Goal: Transaction & Acquisition: Purchase product/service

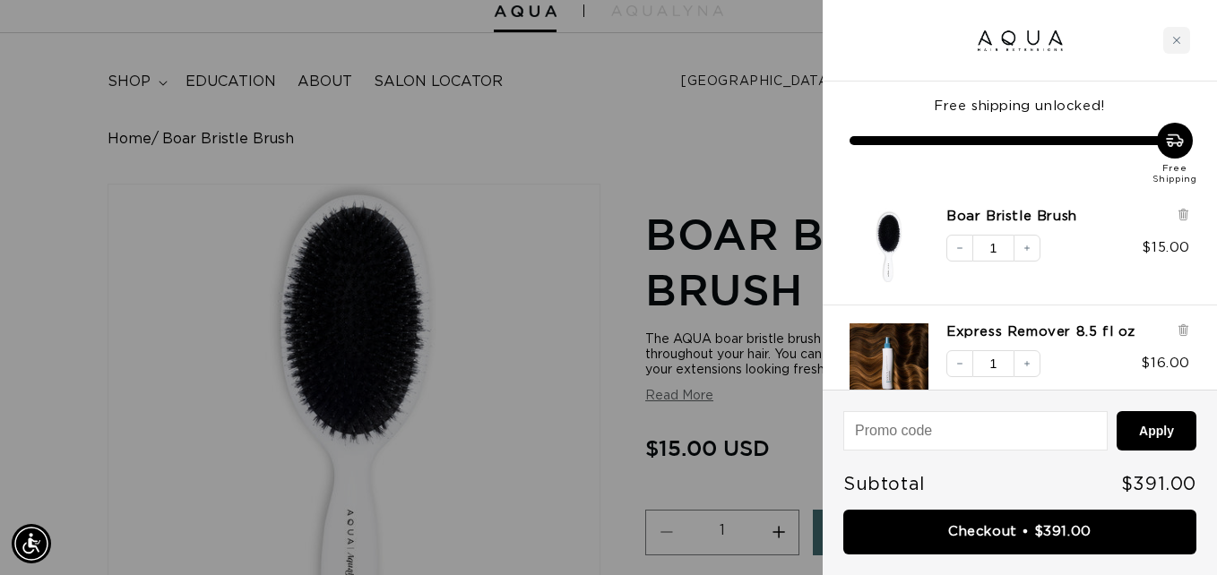
click at [641, 125] on div at bounding box center [608, 287] width 1217 height 575
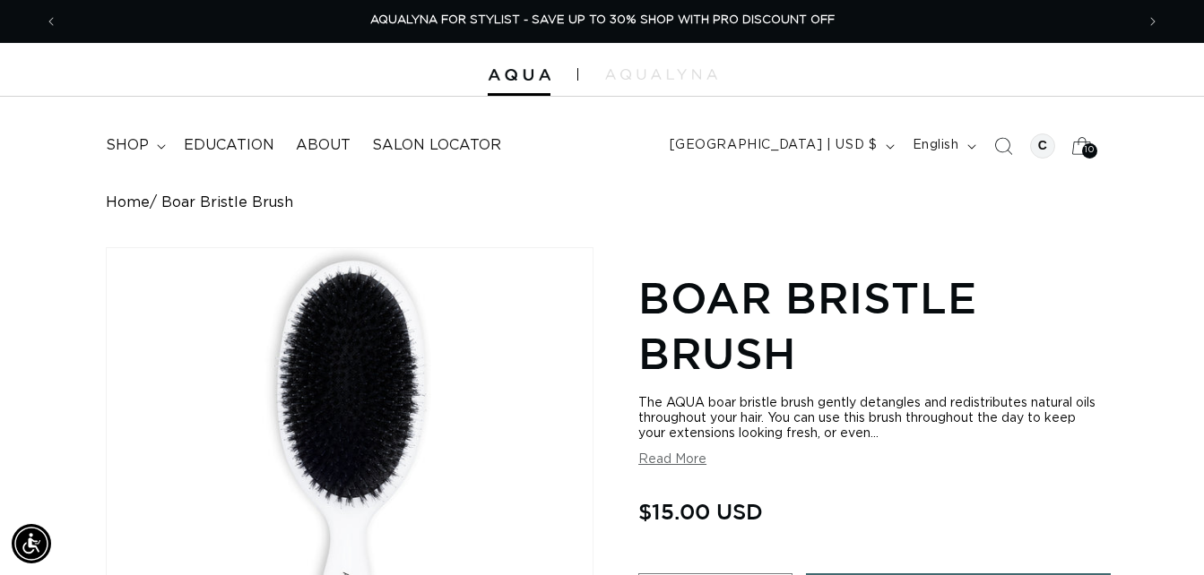
click at [1090, 152] on span "10" at bounding box center [1089, 150] width 9 height 15
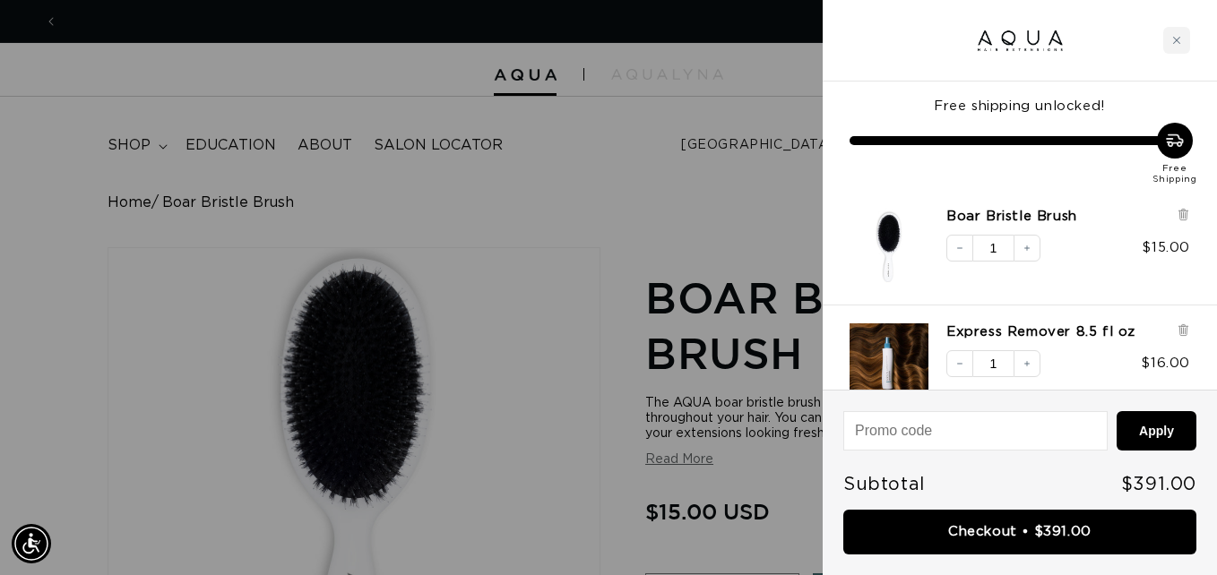
scroll to position [0, 2180]
drag, startPoint x: 1190, startPoint y: 271, endPoint x: 1200, endPoint y: 282, distance: 15.3
click at [1200, 282] on div "Boar Bristle Brush Decrease quantity 1 Increase quantity $15.00" at bounding box center [1020, 248] width 394 height 116
click at [1203, 255] on div "Boar Bristle Brush Decrease quantity 1 Increase quantity $15.00" at bounding box center [1020, 248] width 394 height 116
drag, startPoint x: 1207, startPoint y: 232, endPoint x: 1206, endPoint y: 280, distance: 47.5
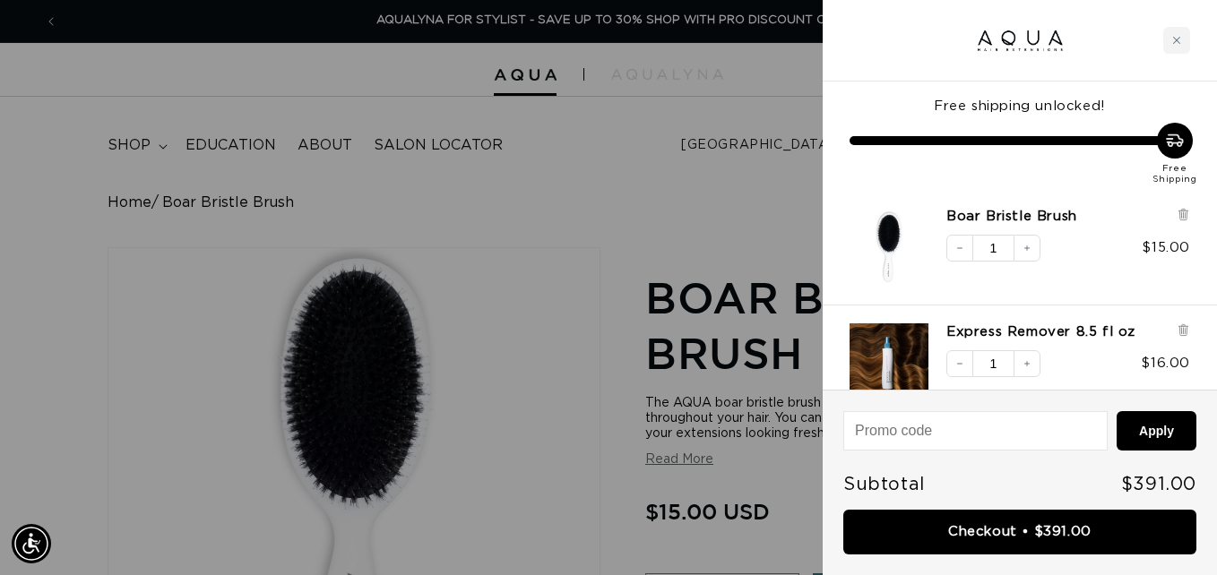
click at [1203, 280] on div "Boar Bristle Brush Decrease quantity 1 Increase quantity $15.00" at bounding box center [1020, 248] width 394 height 116
drag, startPoint x: 924, startPoint y: 145, endPoint x: 936, endPoint y: 183, distance: 39.4
click at [936, 183] on div "Free Shipping" at bounding box center [1020, 154] width 341 height 63
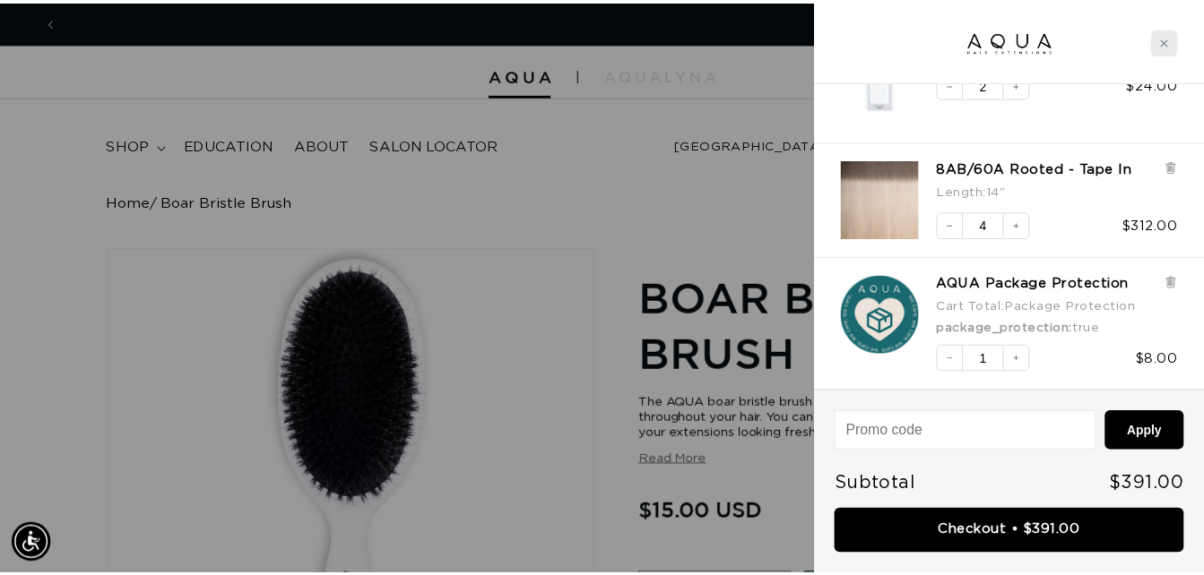
scroll to position [0, 2180]
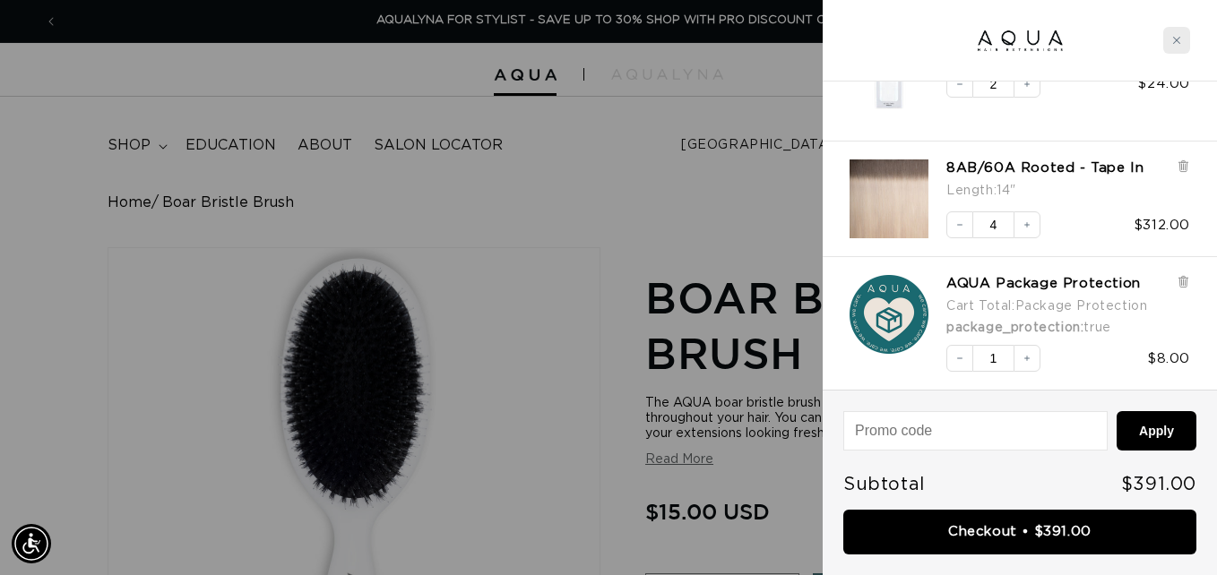
click at [1180, 39] on icon "Close cart" at bounding box center [1176, 40] width 9 height 9
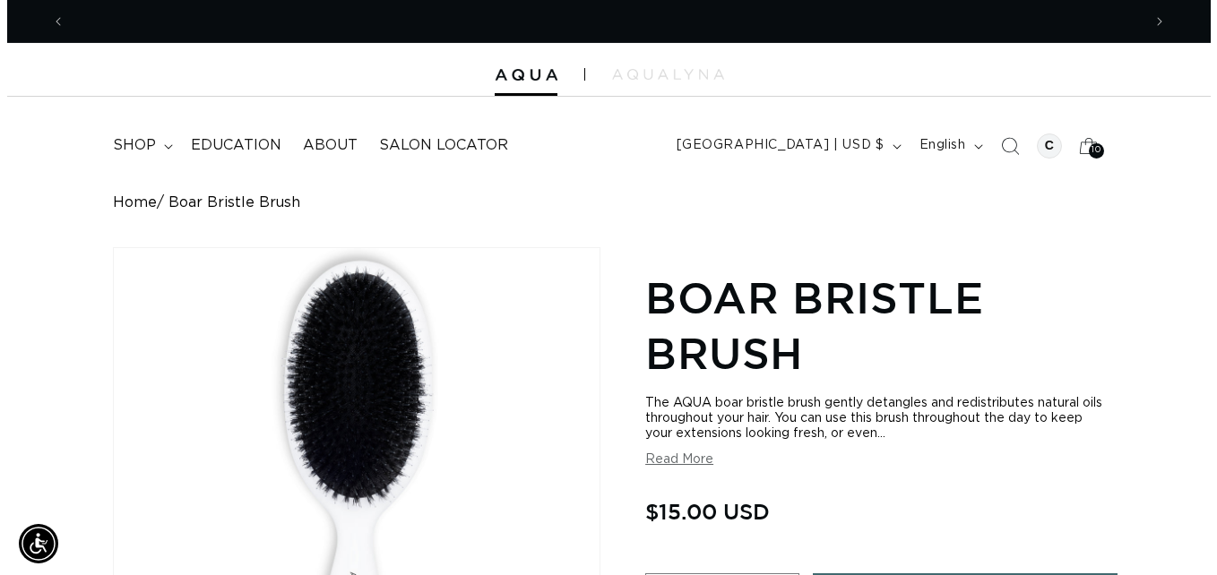
scroll to position [0, 0]
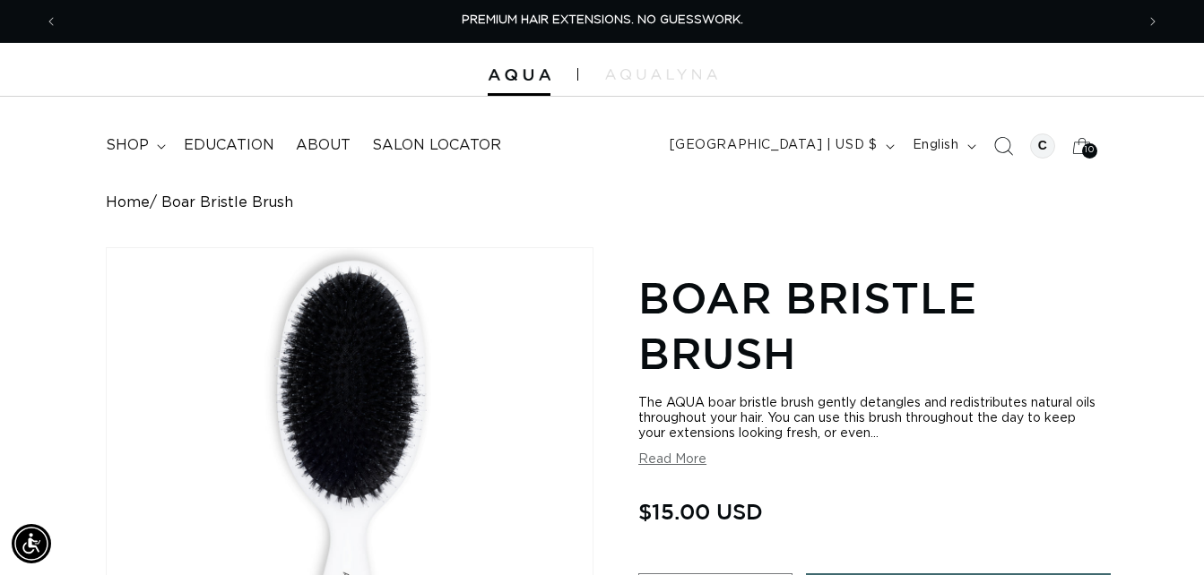
click at [998, 152] on icon "Search" at bounding box center [1003, 146] width 19 height 19
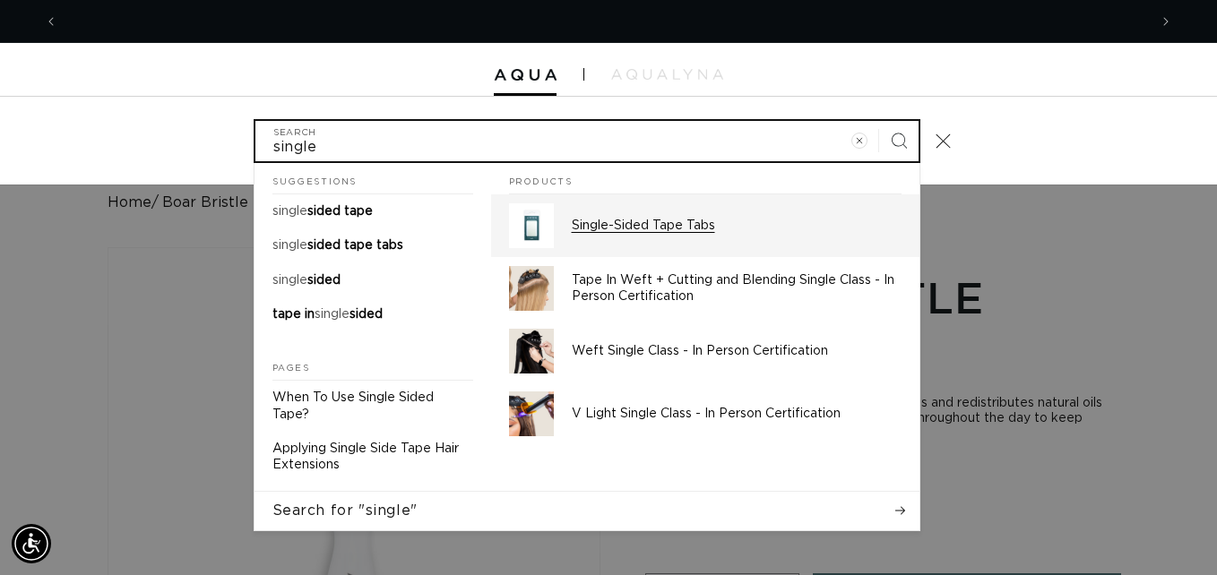
scroll to position [0, 2180]
type input "single"
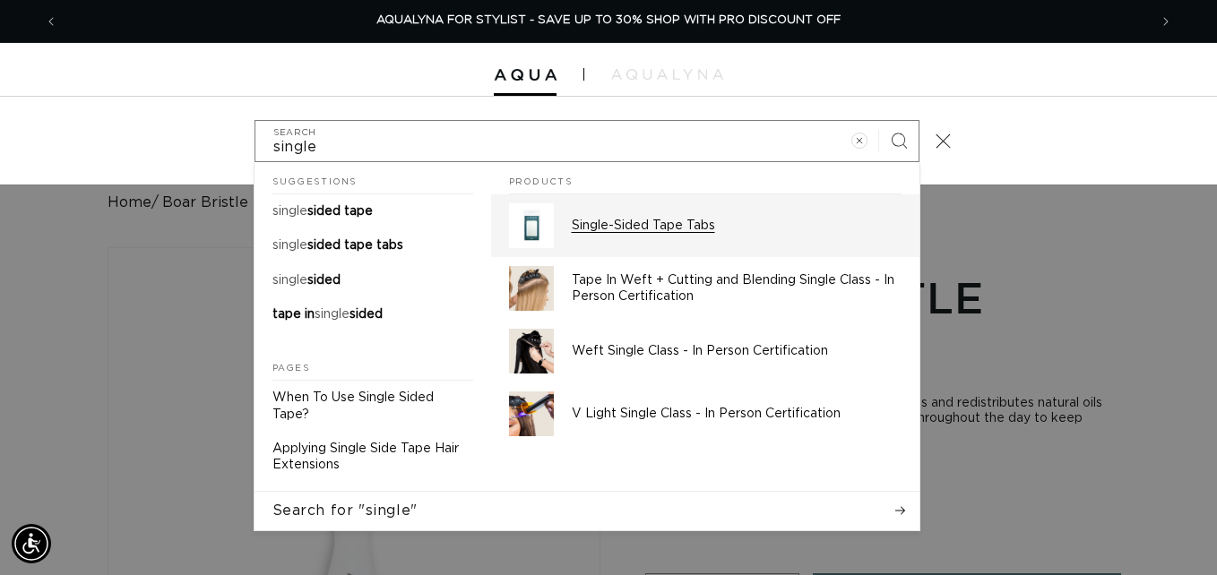
click at [598, 227] on p "Single-Sided Tape Tabs" at bounding box center [737, 226] width 330 height 16
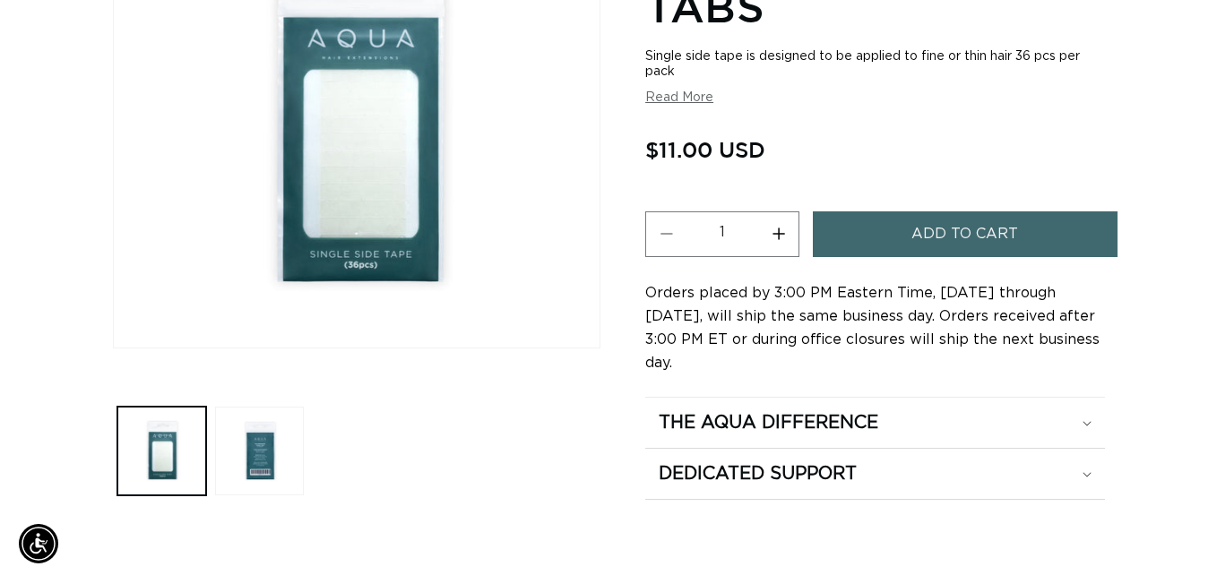
scroll to position [0, 2153]
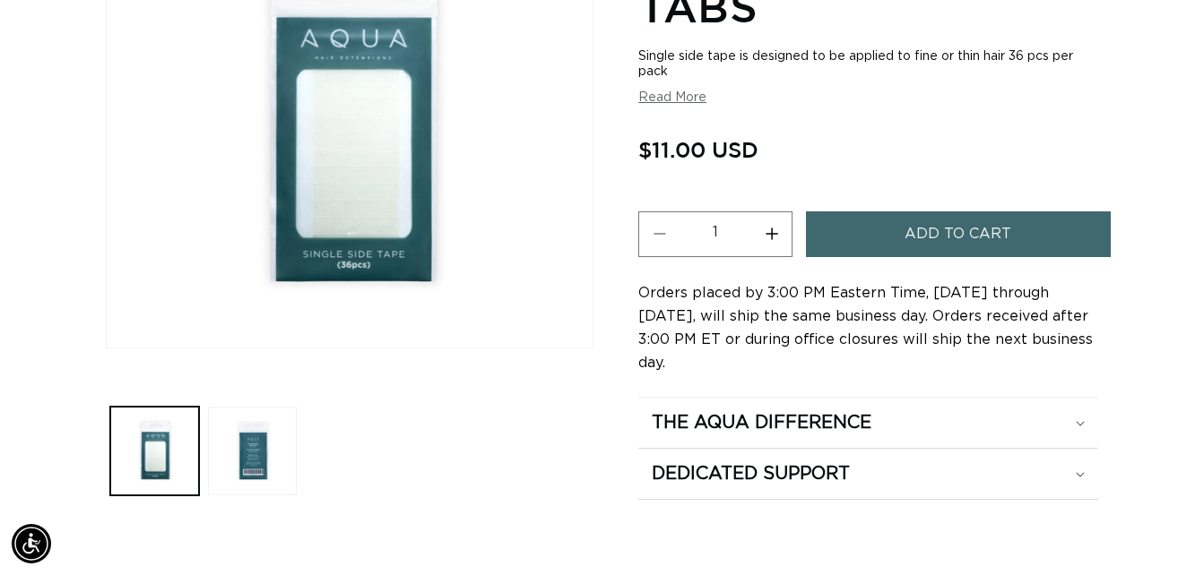
click at [989, 227] on span "Add to cart" at bounding box center [957, 235] width 107 height 46
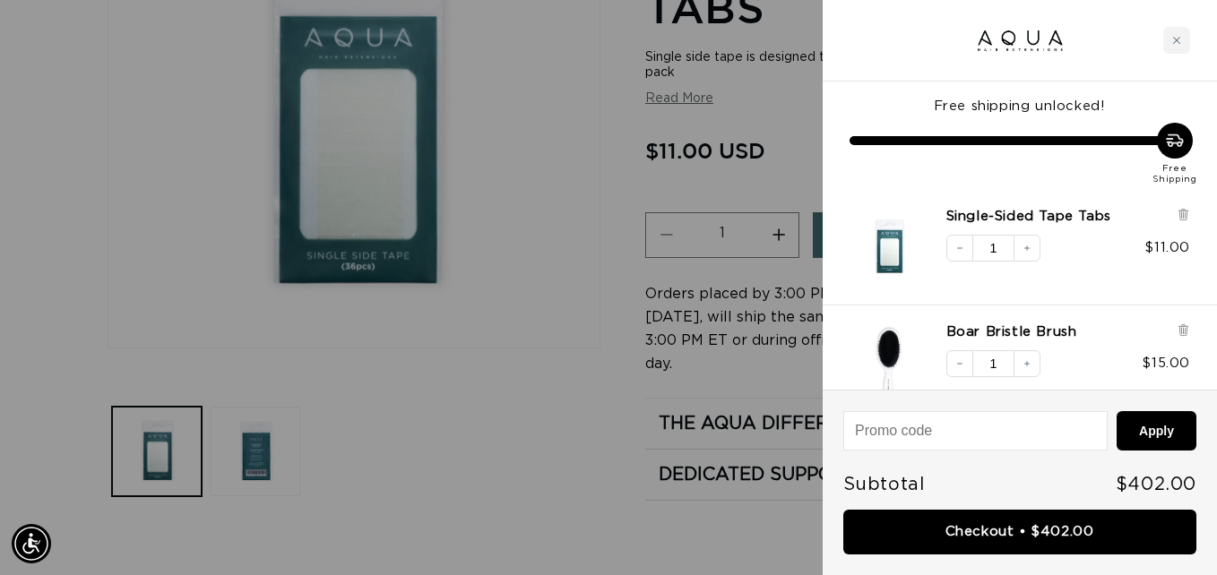
scroll to position [0, 1090]
click at [525, 437] on div at bounding box center [608, 287] width 1217 height 575
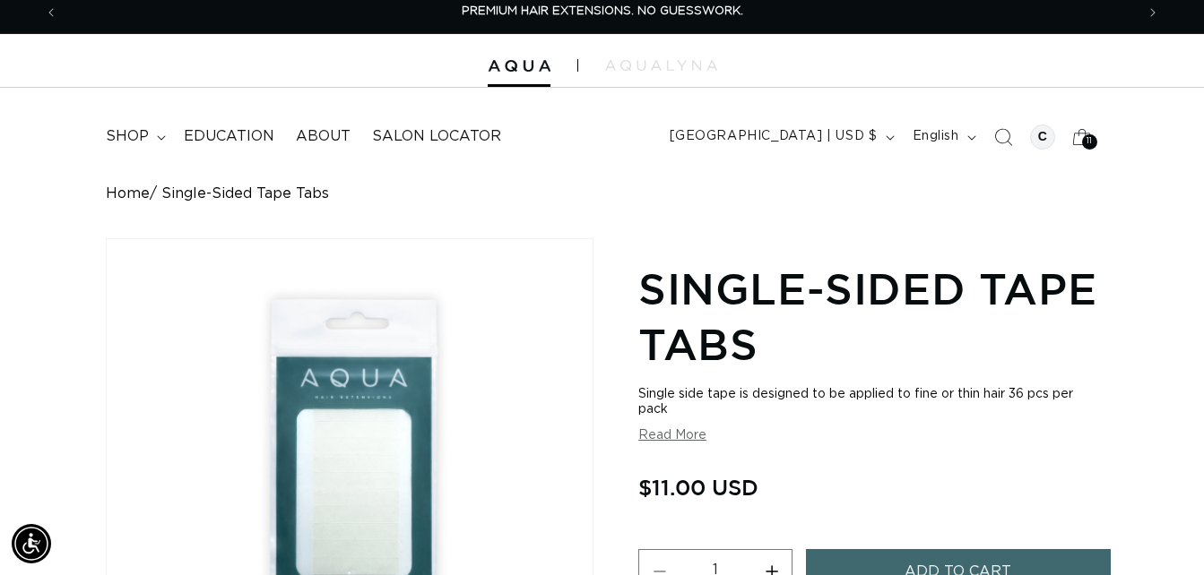
scroll to position [0, 0]
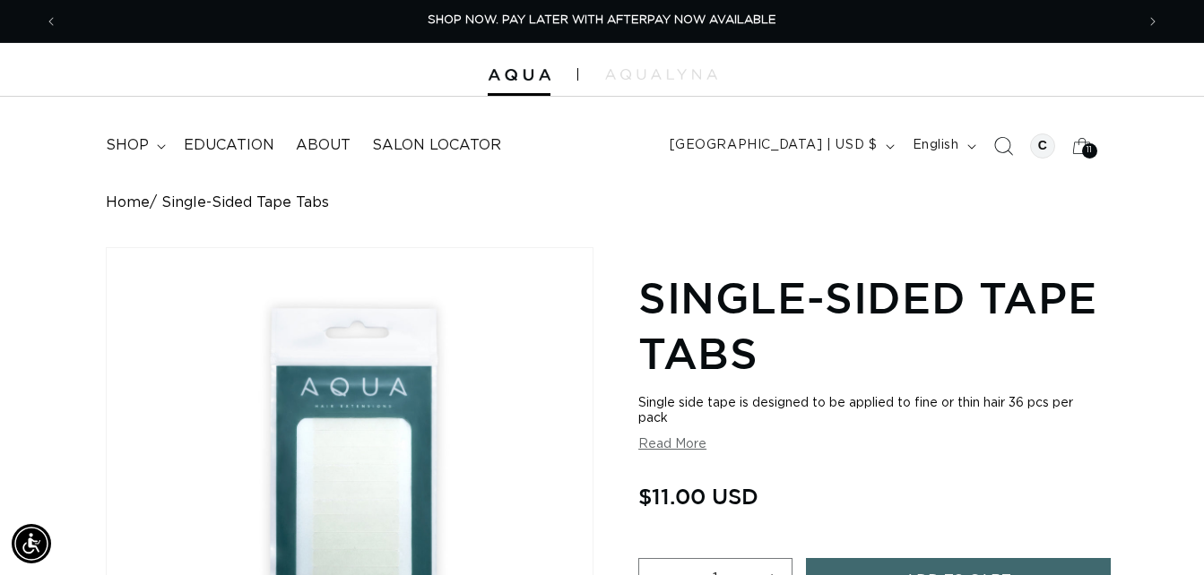
click at [1001, 143] on icon "Search" at bounding box center [1002, 145] width 19 height 19
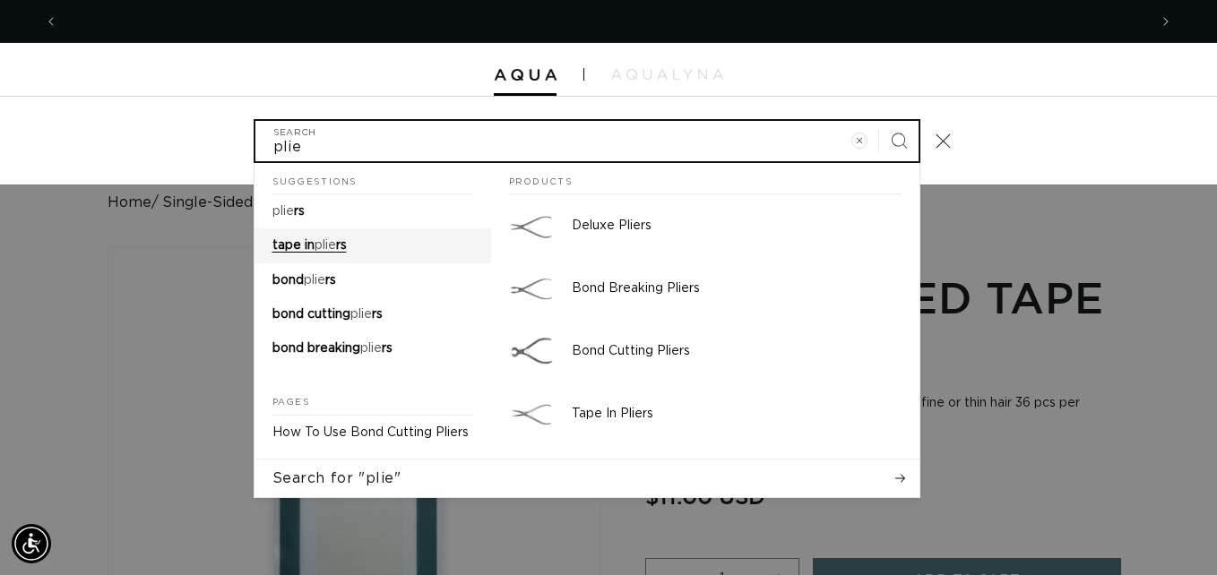
type input "plie"
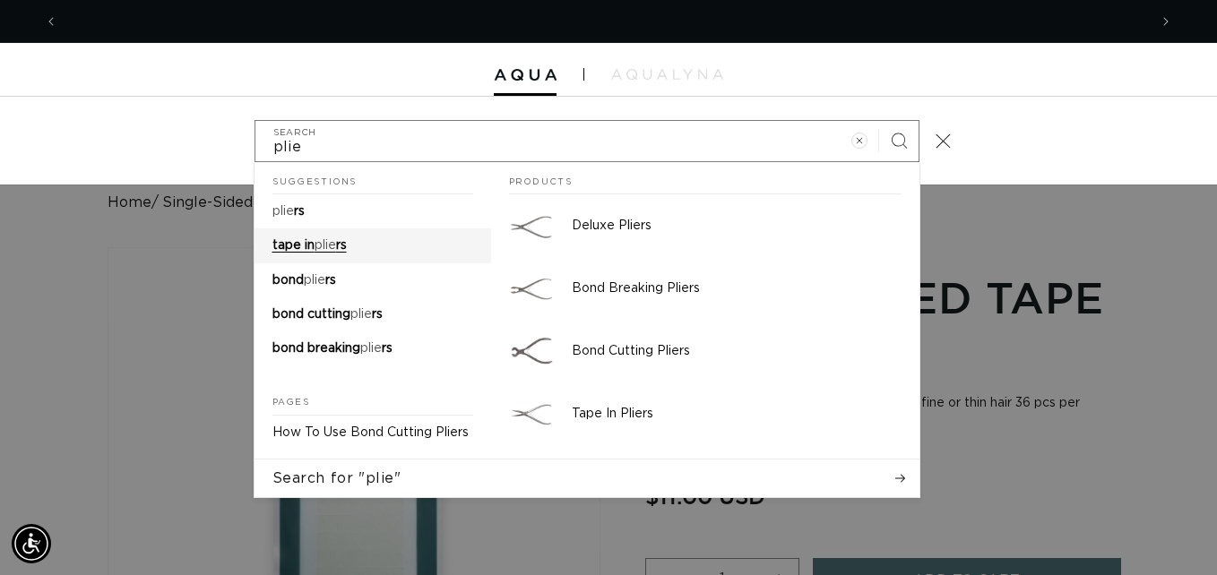
click at [314, 243] on span "tape in" at bounding box center [293, 245] width 42 height 13
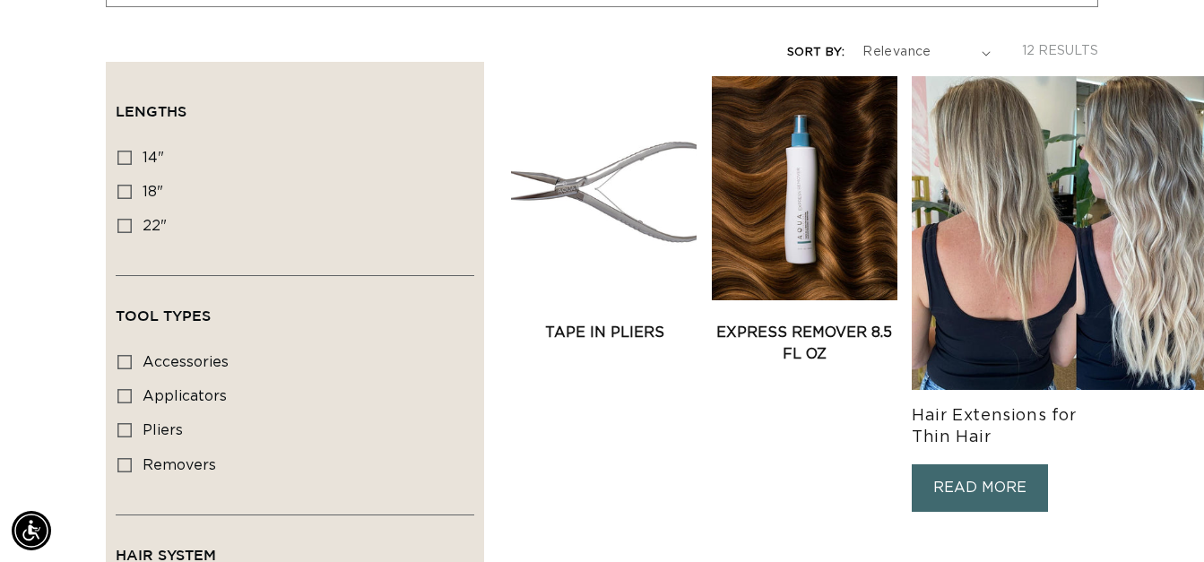
scroll to position [0, 1076]
click at [586, 322] on link "Tape In Pliers" at bounding box center [604, 333] width 186 height 22
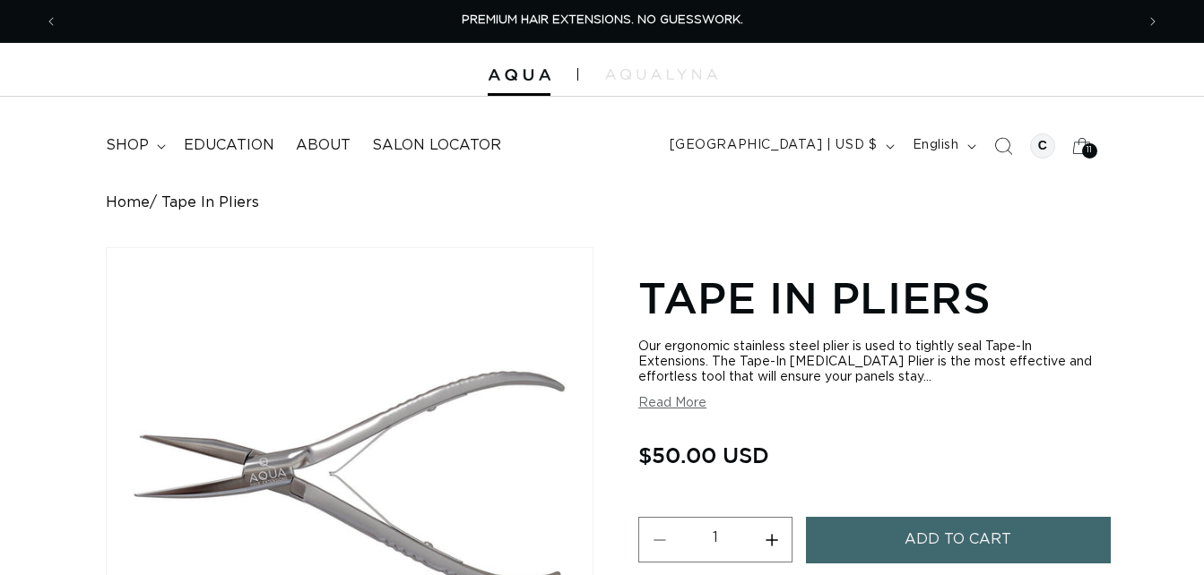
scroll to position [210, 0]
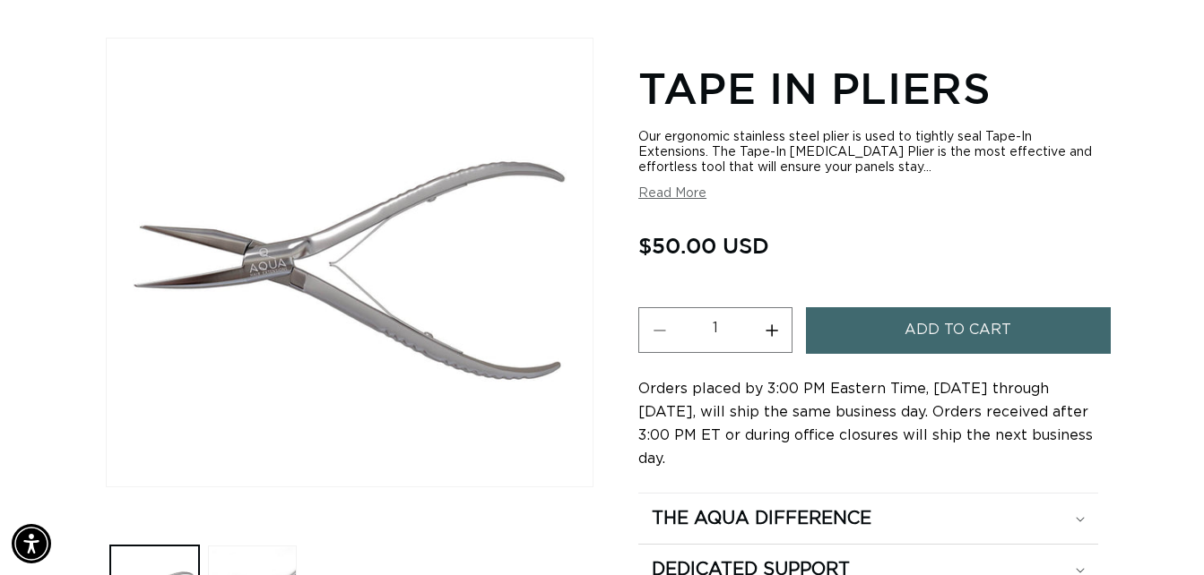
click at [939, 335] on span "Add to cart" at bounding box center [957, 330] width 107 height 46
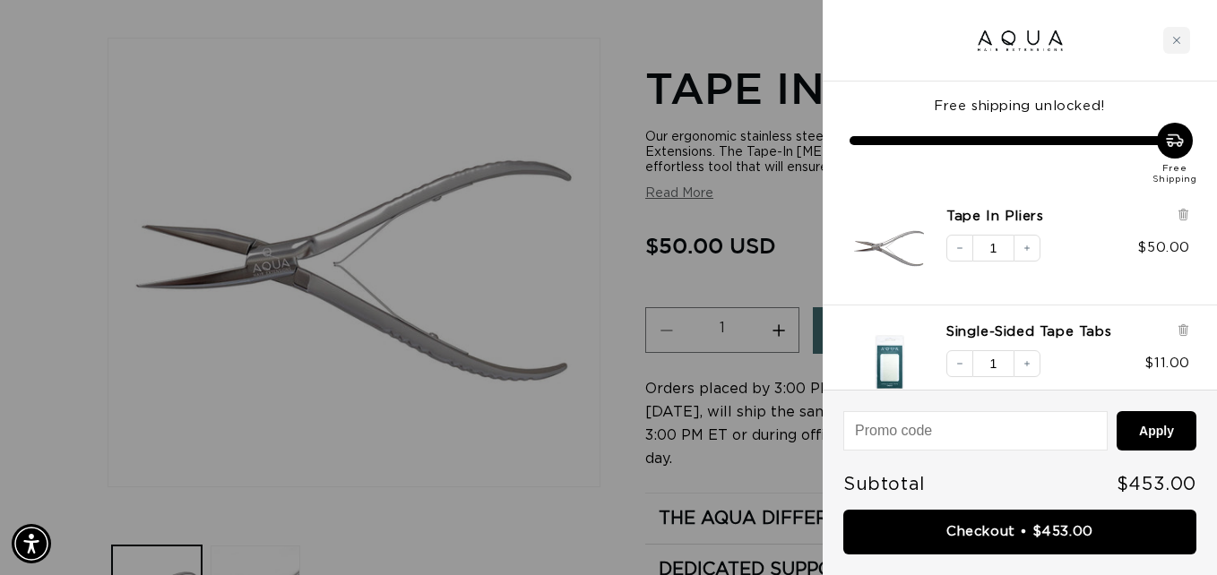
scroll to position [0, 1090]
click at [1028, 191] on div "Tape In Pliers Decrease quantity 1 Increase quantity $50.00" at bounding box center [1011, 238] width 359 height 97
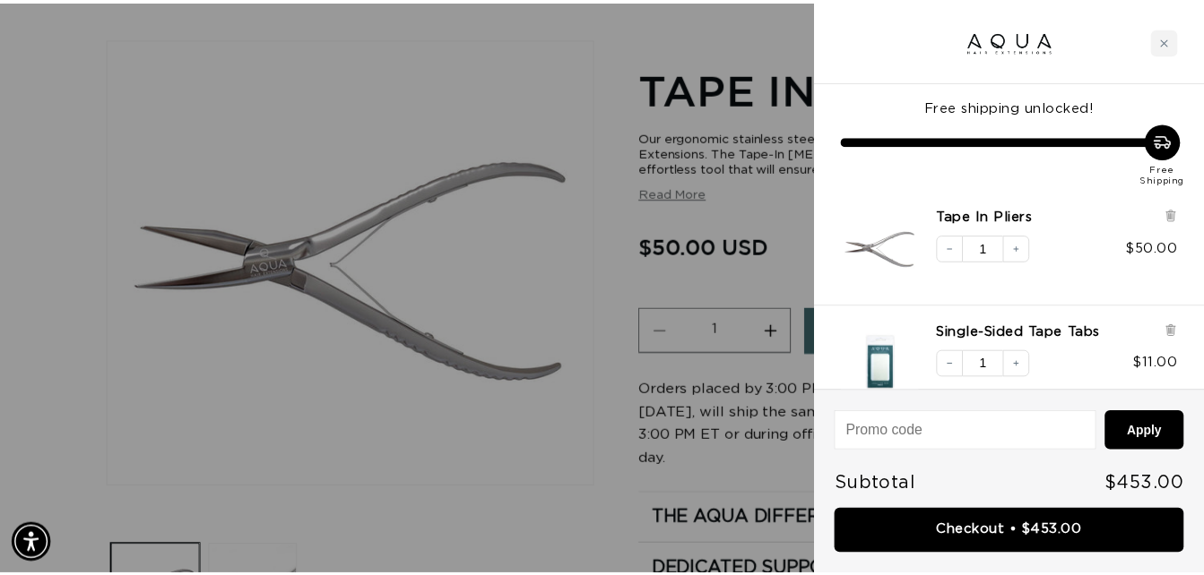
scroll to position [0, 2180]
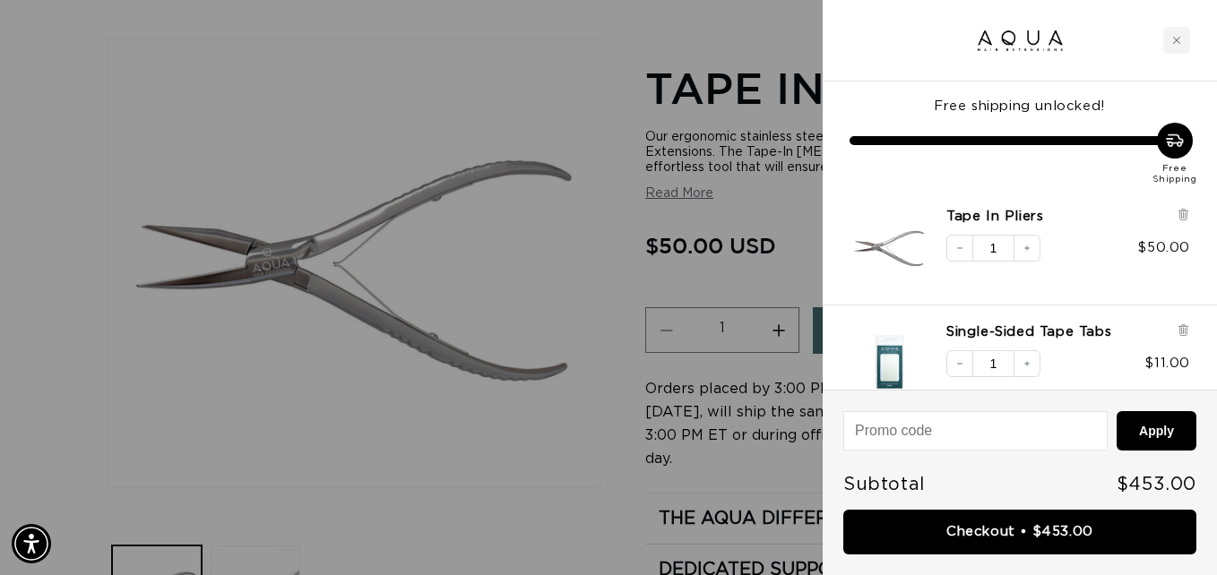
click at [384, 73] on div at bounding box center [608, 287] width 1217 height 575
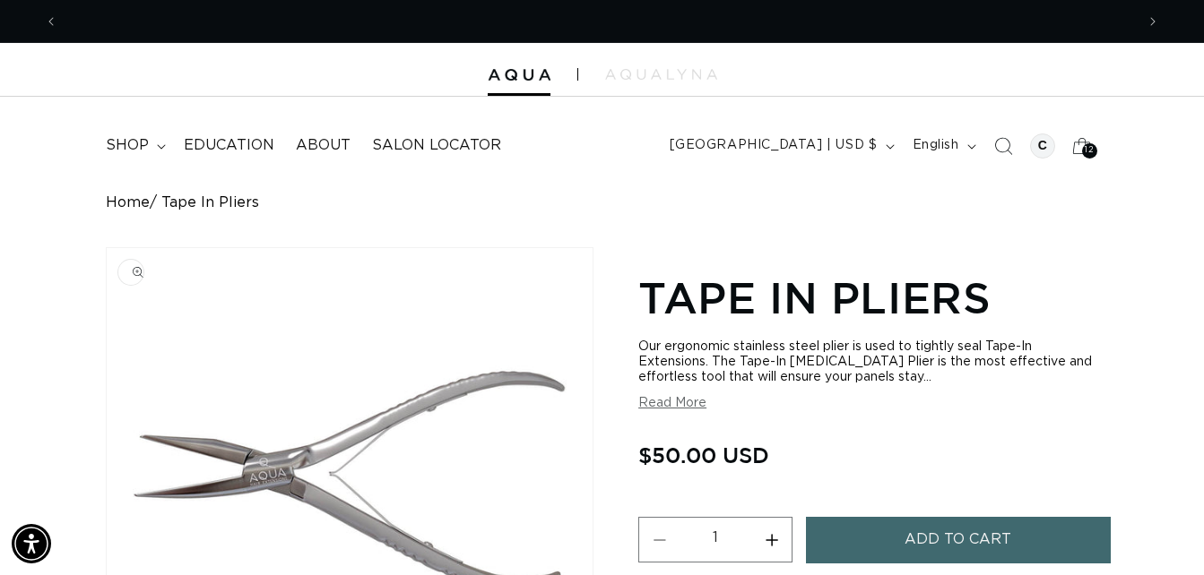
scroll to position [0, 1076]
click at [1088, 153] on span "12" at bounding box center [1089, 150] width 9 height 15
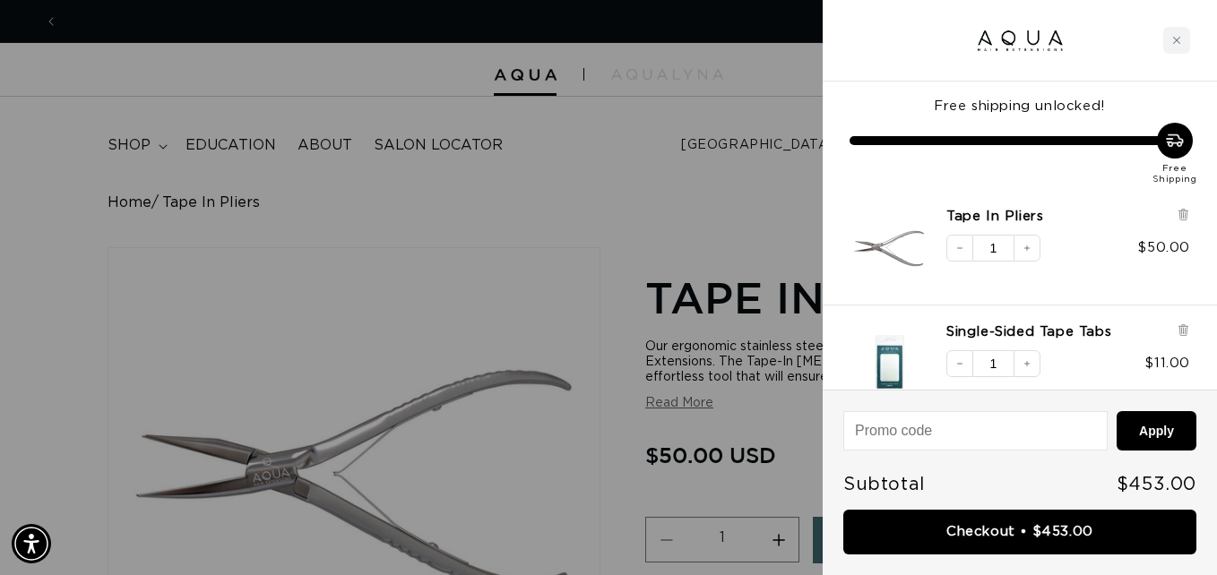
scroll to position [0, 0]
click at [1088, 153] on div "Free Shipping" at bounding box center [1020, 154] width 341 height 63
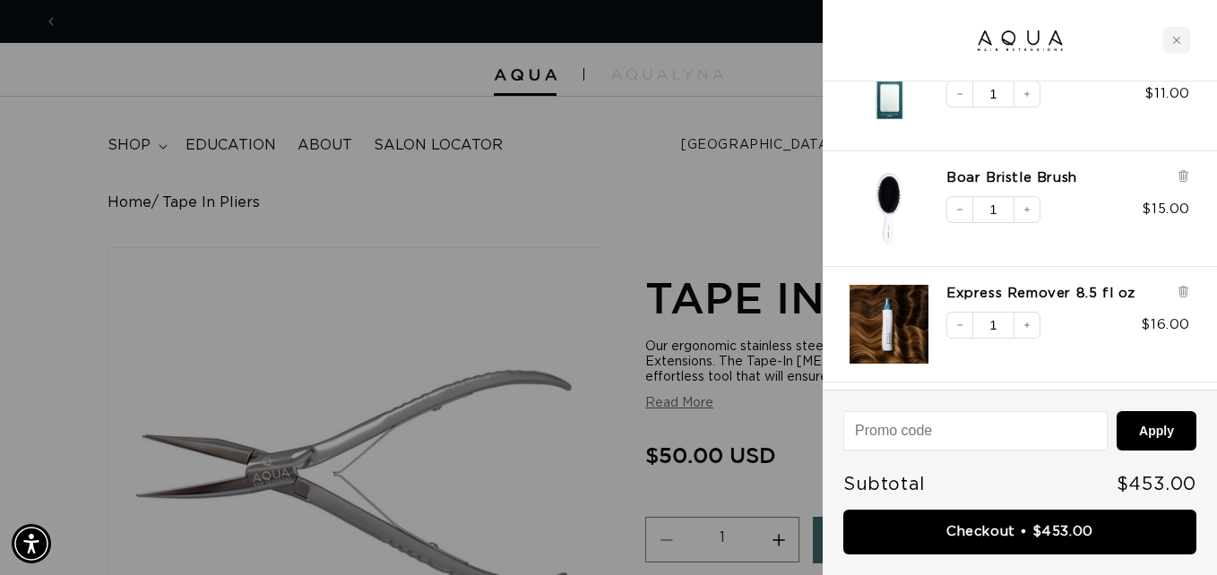
scroll to position [0, 1090]
